Goal: Task Accomplishment & Management: Use online tool/utility

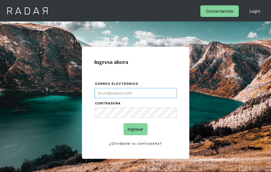
type input "[EMAIL_ADDRESS][PERSON_NAME][DOMAIN_NAME]"
click at [135, 129] on input "Ingresar" at bounding box center [135, 129] width 24 height 12
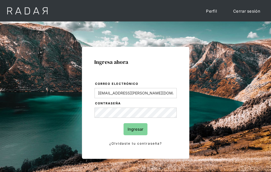
click at [135, 129] on input "Ingresar" at bounding box center [135, 129] width 24 height 12
